Goal: Task Accomplishment & Management: Manage account settings

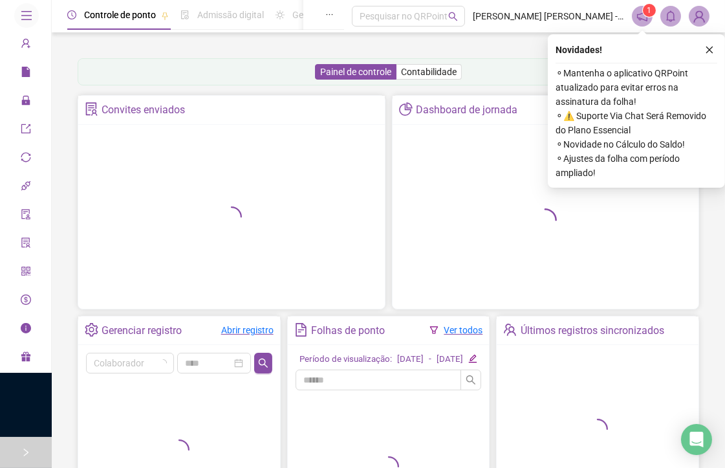
click at [23, 444] on div at bounding box center [25, 452] width 9 height 31
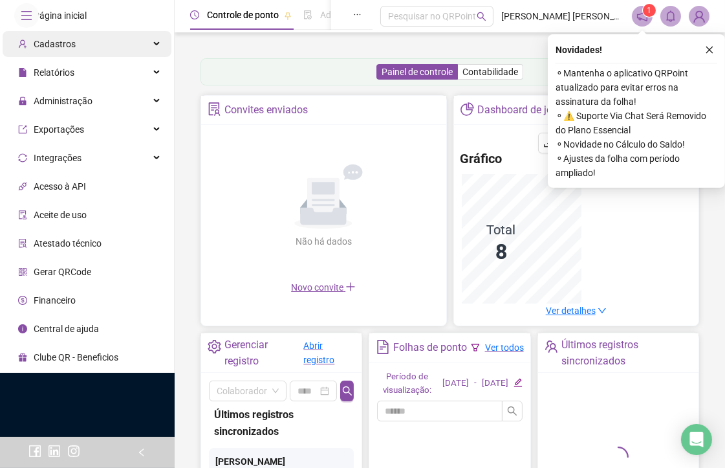
drag, startPoint x: 92, startPoint y: 78, endPoint x: 102, endPoint y: 67, distance: 14.7
click at [100, 57] on div "Cadastros" at bounding box center [87, 44] width 169 height 26
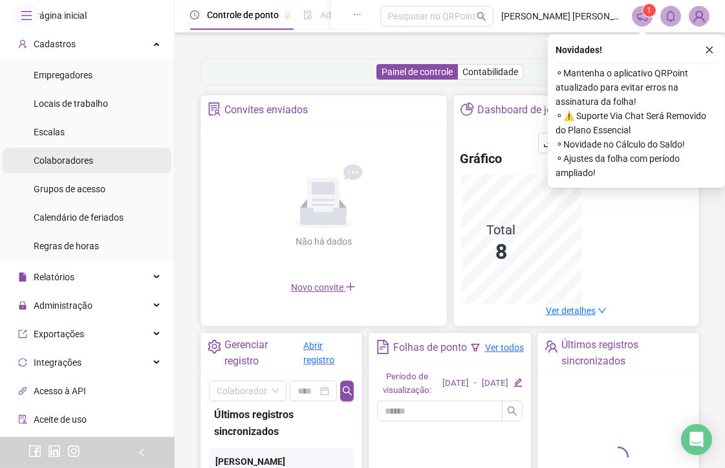
click at [78, 166] on span "Colaboradores" at bounding box center [64, 160] width 60 height 10
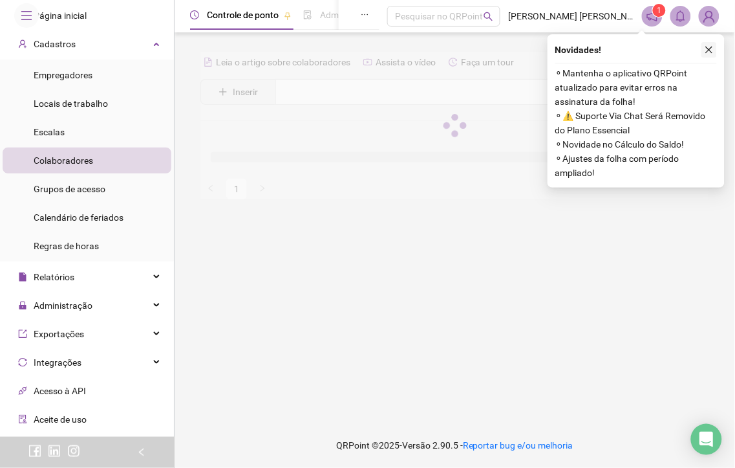
click at [708, 52] on icon "close" at bounding box center [709, 50] width 7 height 7
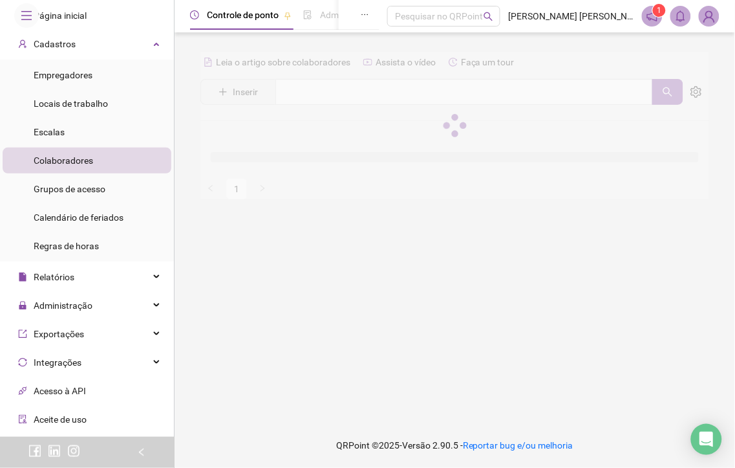
click at [411, 331] on main "Leia o artigo sobre colaboradores Assista o vídeo Faça um tour Inserir Nenhum r…" at bounding box center [455, 227] width 540 height 369
click at [95, 173] on li "Colaboradores" at bounding box center [87, 160] width 169 height 26
click at [74, 166] on span "Colaboradores" at bounding box center [64, 160] width 60 height 10
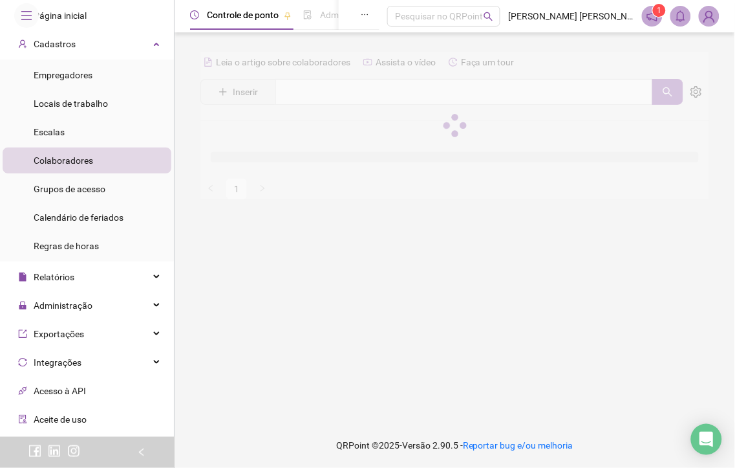
click at [74, 166] on span "Colaboradores" at bounding box center [64, 160] width 60 height 10
click at [124, 173] on li "Colaboradores" at bounding box center [87, 160] width 169 height 26
click at [111, 57] on div "Cadastros" at bounding box center [87, 44] width 169 height 26
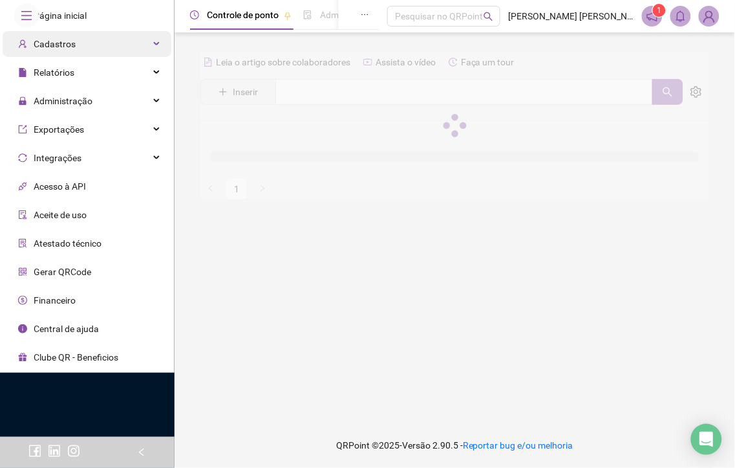
click at [111, 57] on div "Cadastros" at bounding box center [87, 44] width 169 height 26
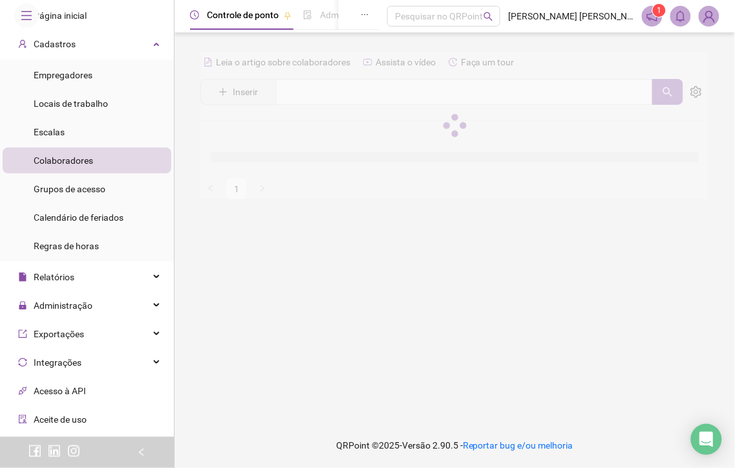
click at [76, 166] on span "Colaboradores" at bounding box center [64, 160] width 60 height 10
click at [536, 274] on main "Leia o artigo sobre colaboradores Assista o vídeo Faça um tour Inserir Nenhum r…" at bounding box center [455, 227] width 540 height 369
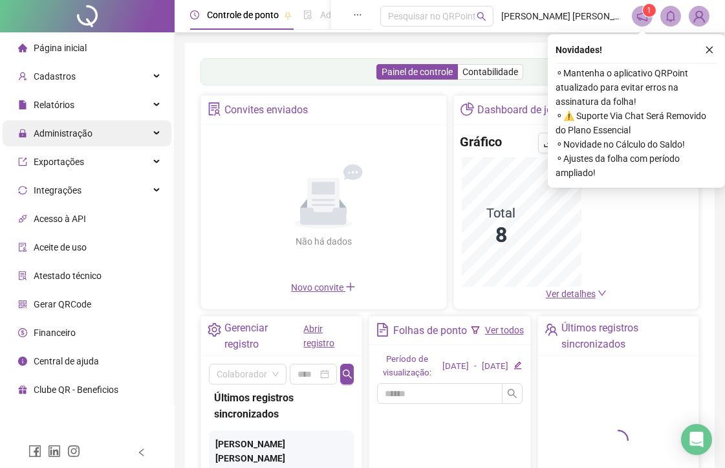
click at [89, 138] on span "Administração" at bounding box center [55, 133] width 74 height 26
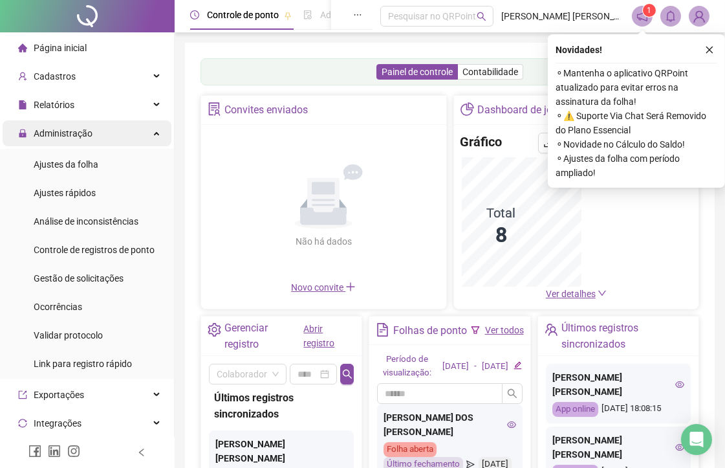
click at [54, 132] on span "Administração" at bounding box center [63, 133] width 59 height 10
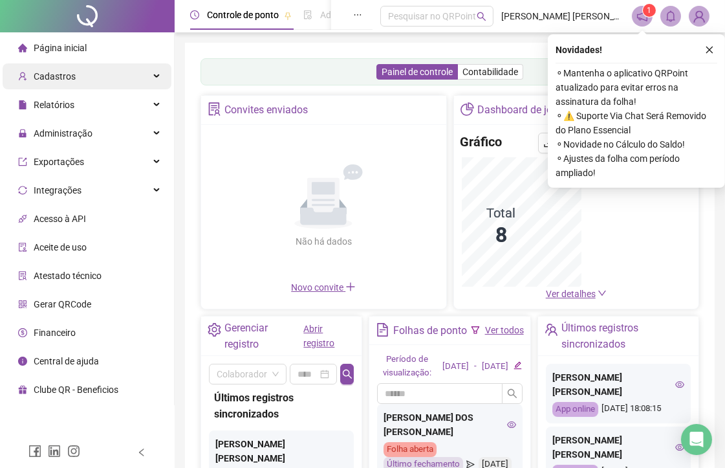
click at [52, 80] on span "Cadastros" at bounding box center [55, 76] width 42 height 10
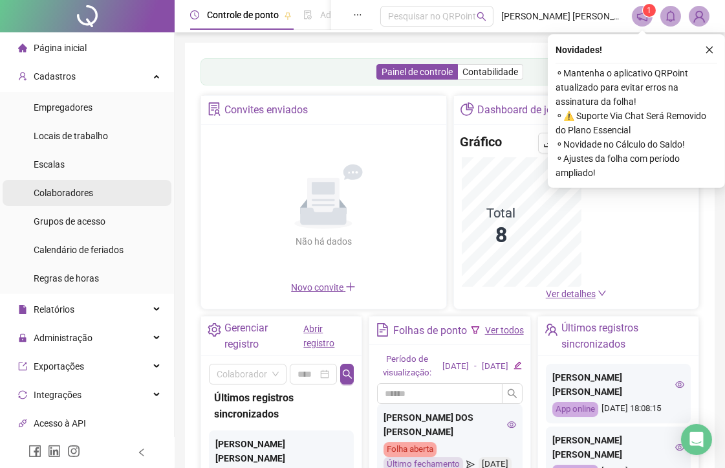
click at [69, 195] on span "Colaboradores" at bounding box center [64, 193] width 60 height 10
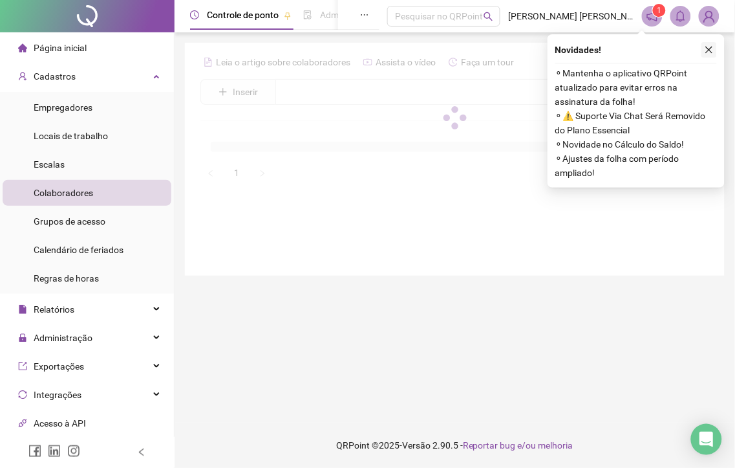
click at [710, 52] on icon "close" at bounding box center [709, 49] width 9 height 9
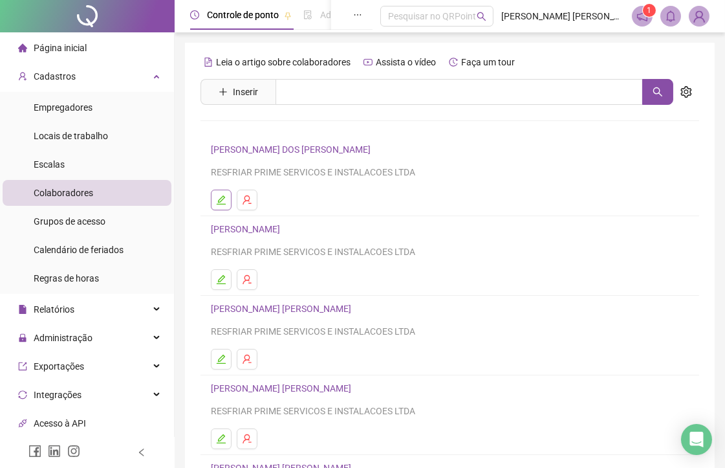
click at [223, 203] on icon "edit" at bounding box center [221, 200] width 10 height 10
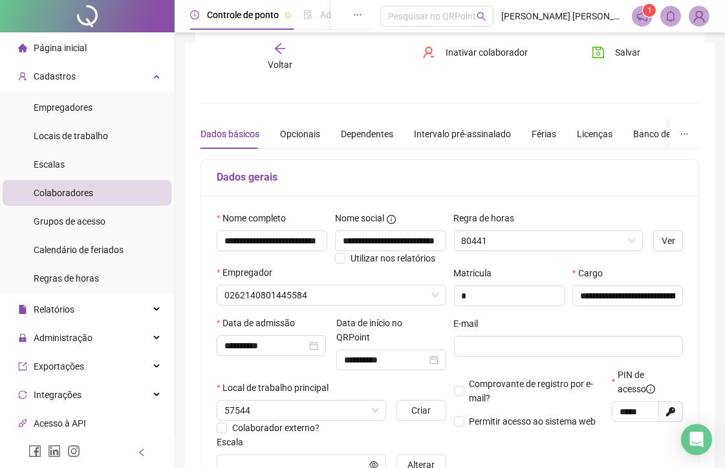
scroll to position [72, 0]
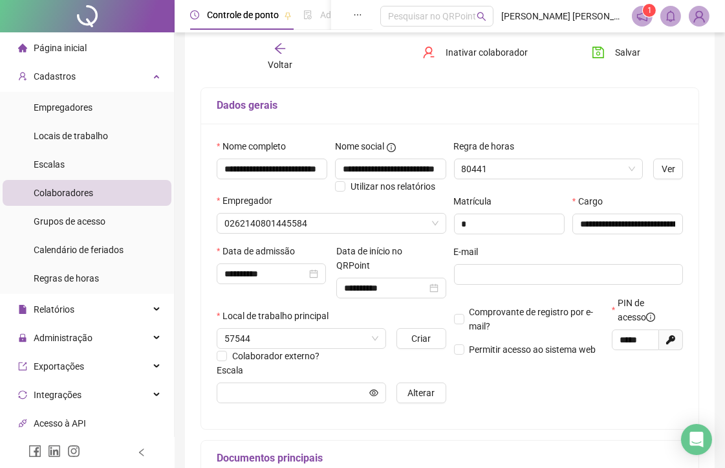
type input "**********"
